Goal: Navigation & Orientation: Go to known website

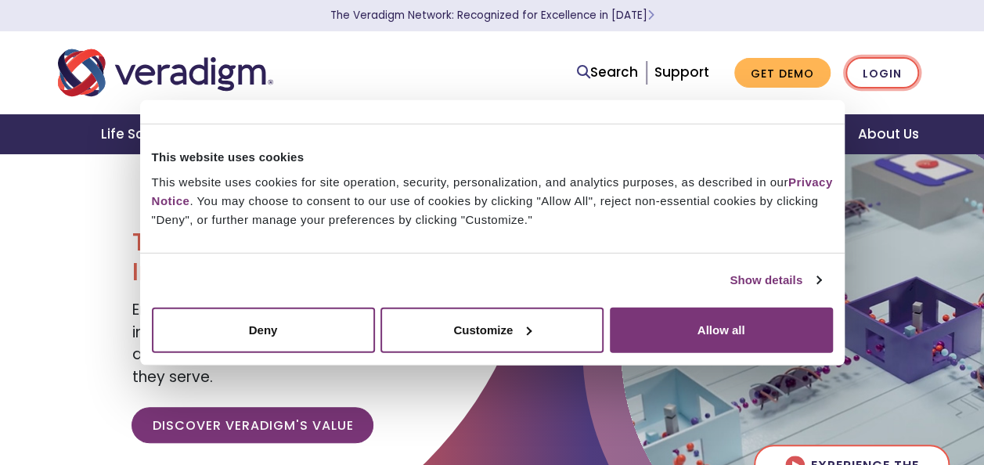
click at [869, 74] on link "Login" at bounding box center [883, 73] width 74 height 32
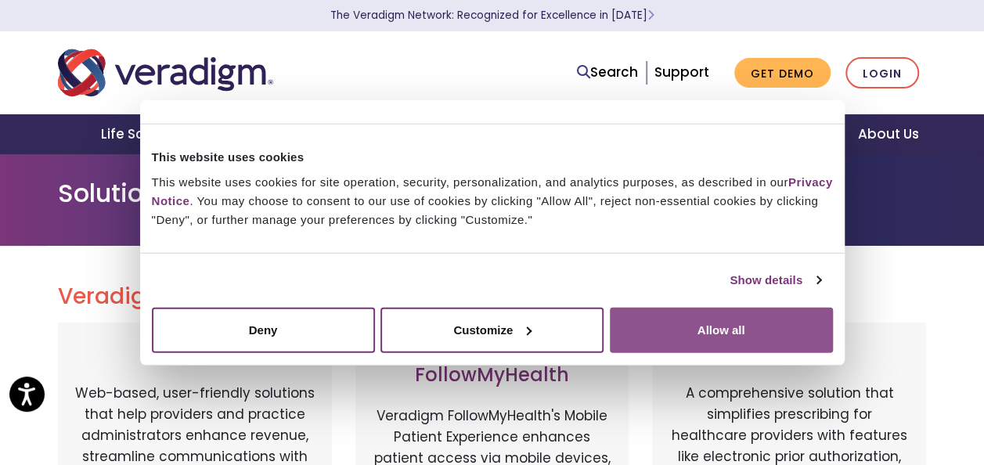
click at [743, 328] on button "Allow all" at bounding box center [721, 329] width 223 height 45
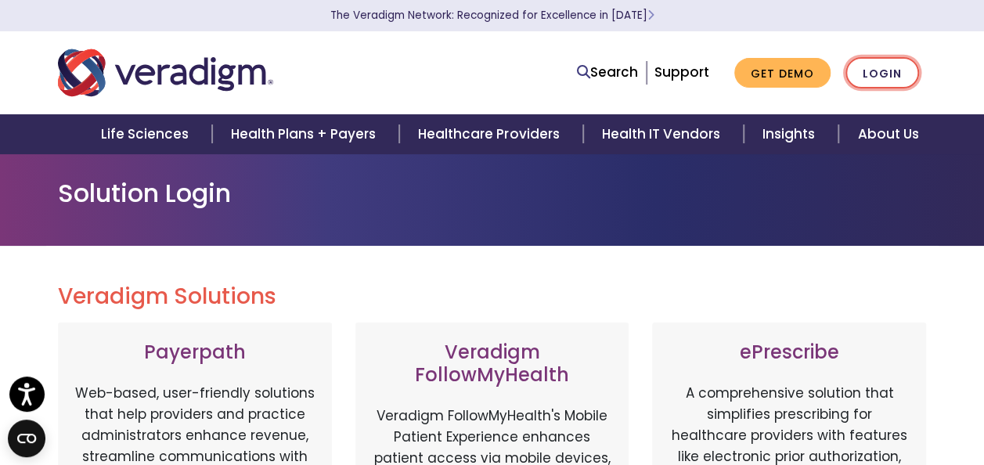
click at [907, 74] on link "Login" at bounding box center [883, 73] width 74 height 32
